Goal: Task Accomplishment & Management: Manage account settings

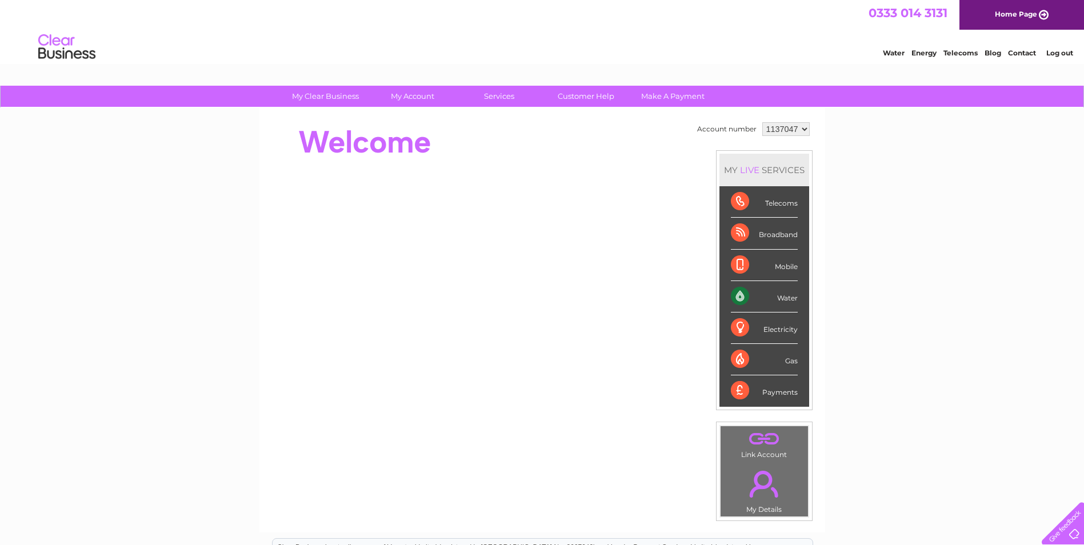
click at [782, 296] on div "Water" at bounding box center [764, 296] width 67 height 31
click at [1050, 53] on link "Log out" at bounding box center [1059, 53] width 27 height 9
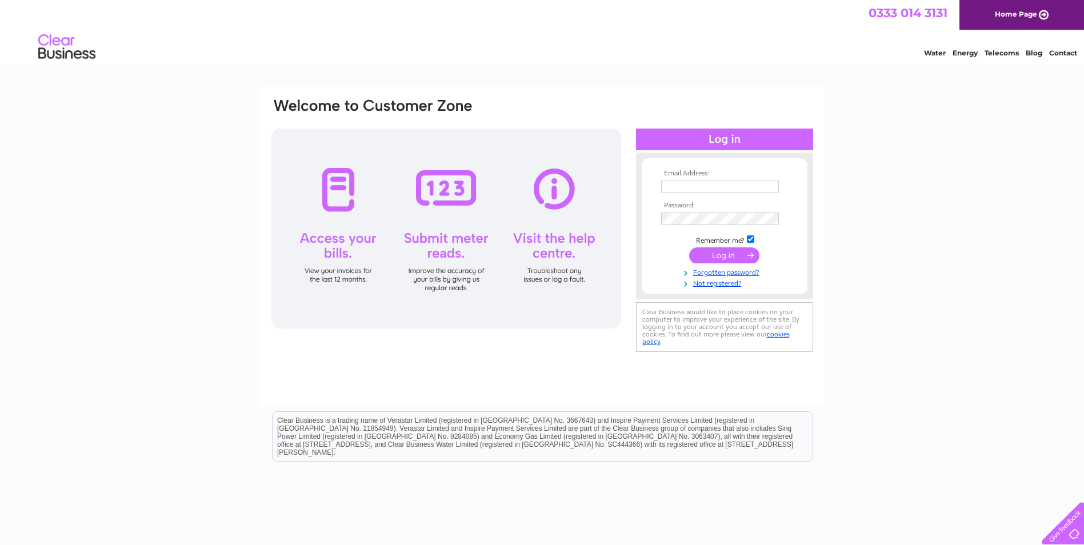
type input "secretary@glasgowartclub.co.uk"
click at [716, 254] on input "submit" at bounding box center [724, 255] width 70 height 16
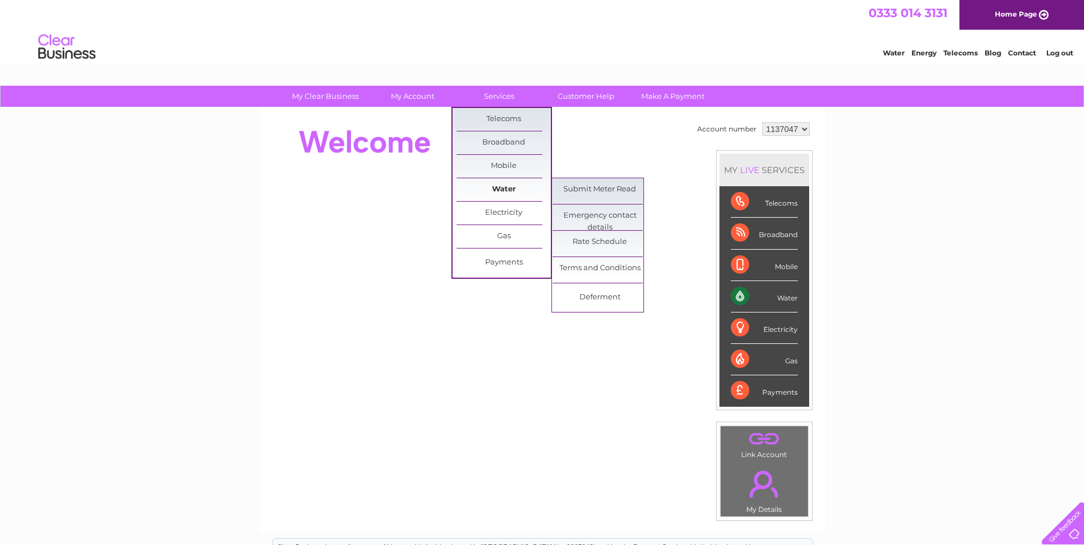
click at [509, 190] on link "Water" at bounding box center [503, 189] width 94 height 23
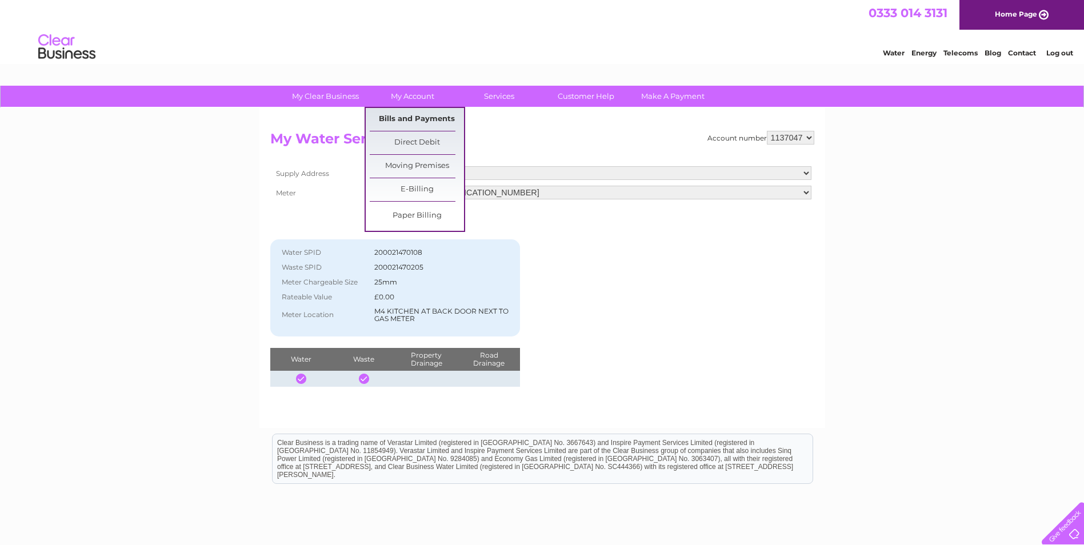
click at [420, 122] on link "Bills and Payments" at bounding box center [417, 119] width 94 height 23
click at [424, 119] on link "Bills and Payments" at bounding box center [417, 119] width 94 height 23
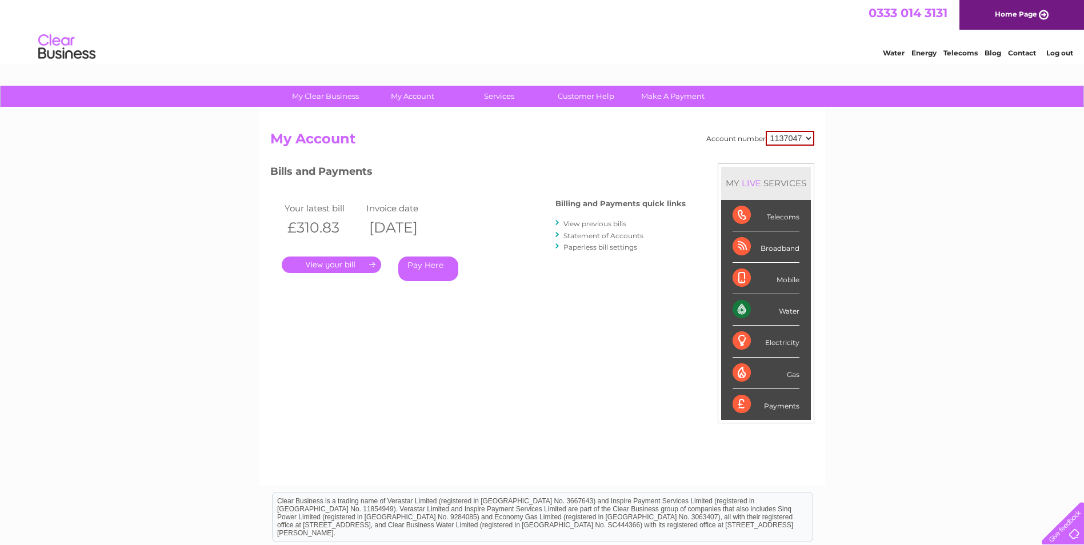
click at [328, 266] on link "." at bounding box center [331, 265] width 99 height 17
click at [330, 263] on link "." at bounding box center [331, 265] width 99 height 17
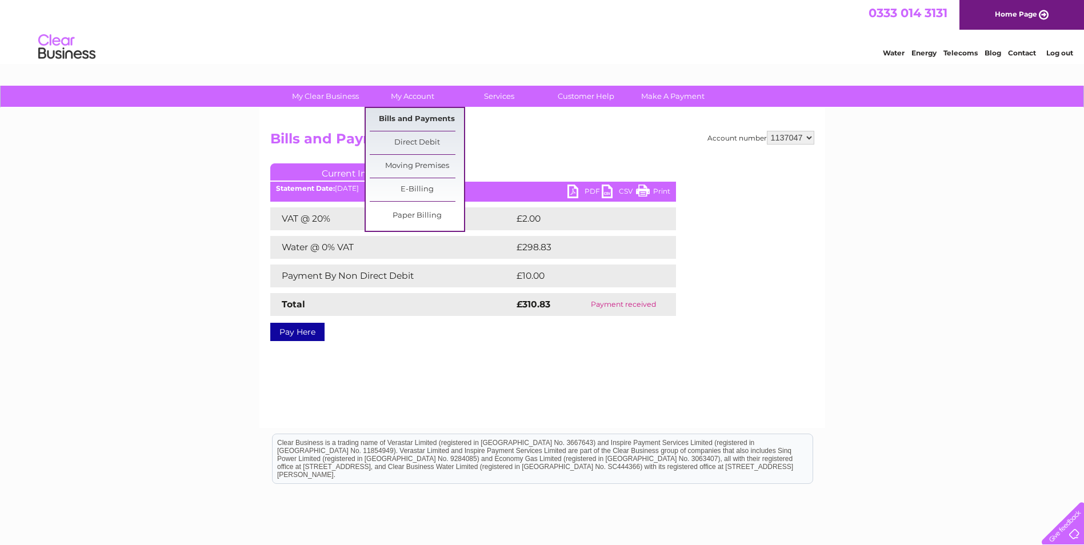
click at [407, 116] on link "Bills and Payments" at bounding box center [417, 119] width 94 height 23
click at [407, 118] on link "Bills and Payments" at bounding box center [417, 119] width 94 height 23
